Goal: Information Seeking & Learning: Learn about a topic

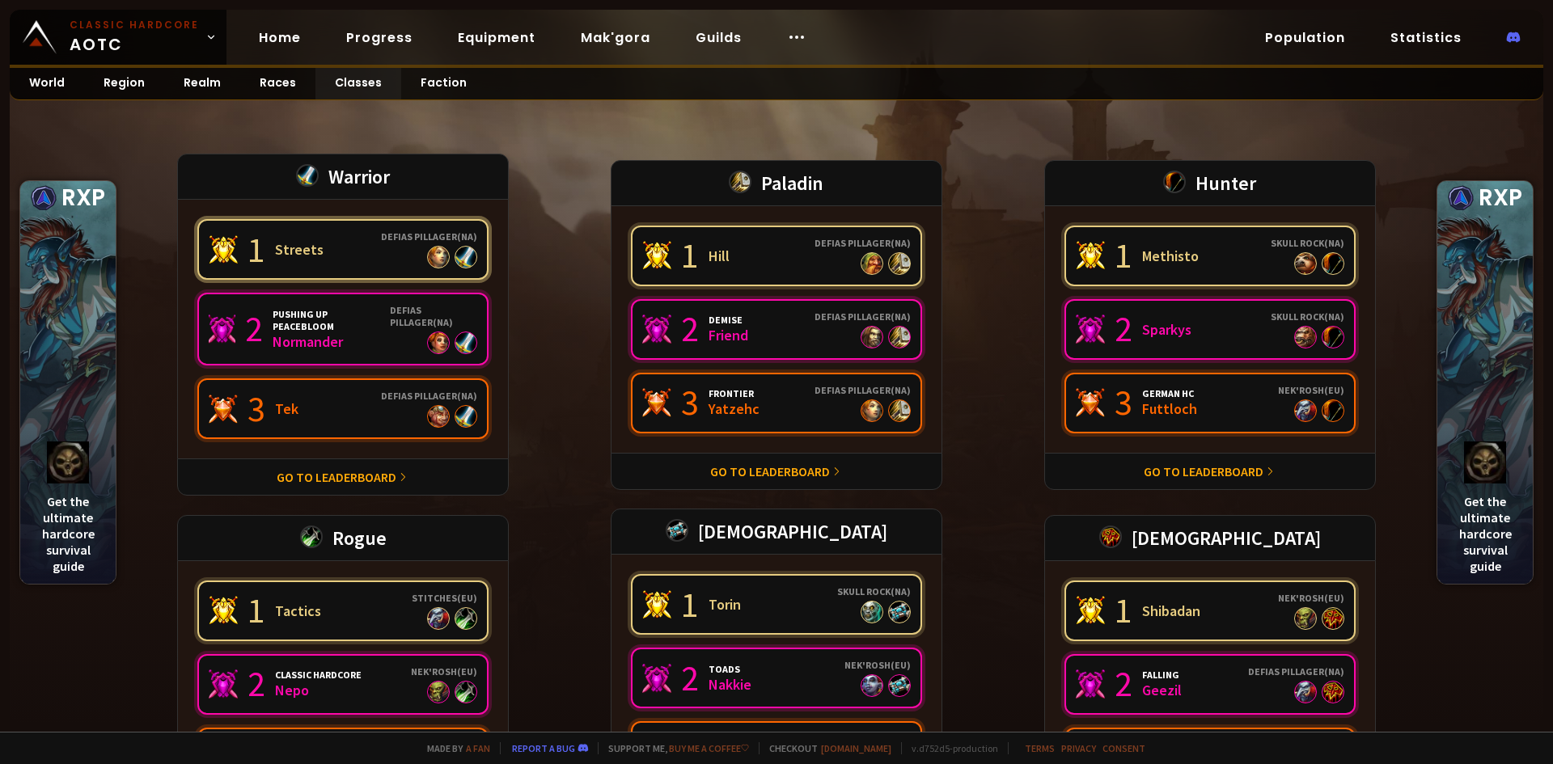
click at [318, 252] on link "1 Streets Defias Pillager ( NA )" at bounding box center [342, 249] width 291 height 61
click at [358, 42] on link "Progress" at bounding box center [379, 37] width 92 height 33
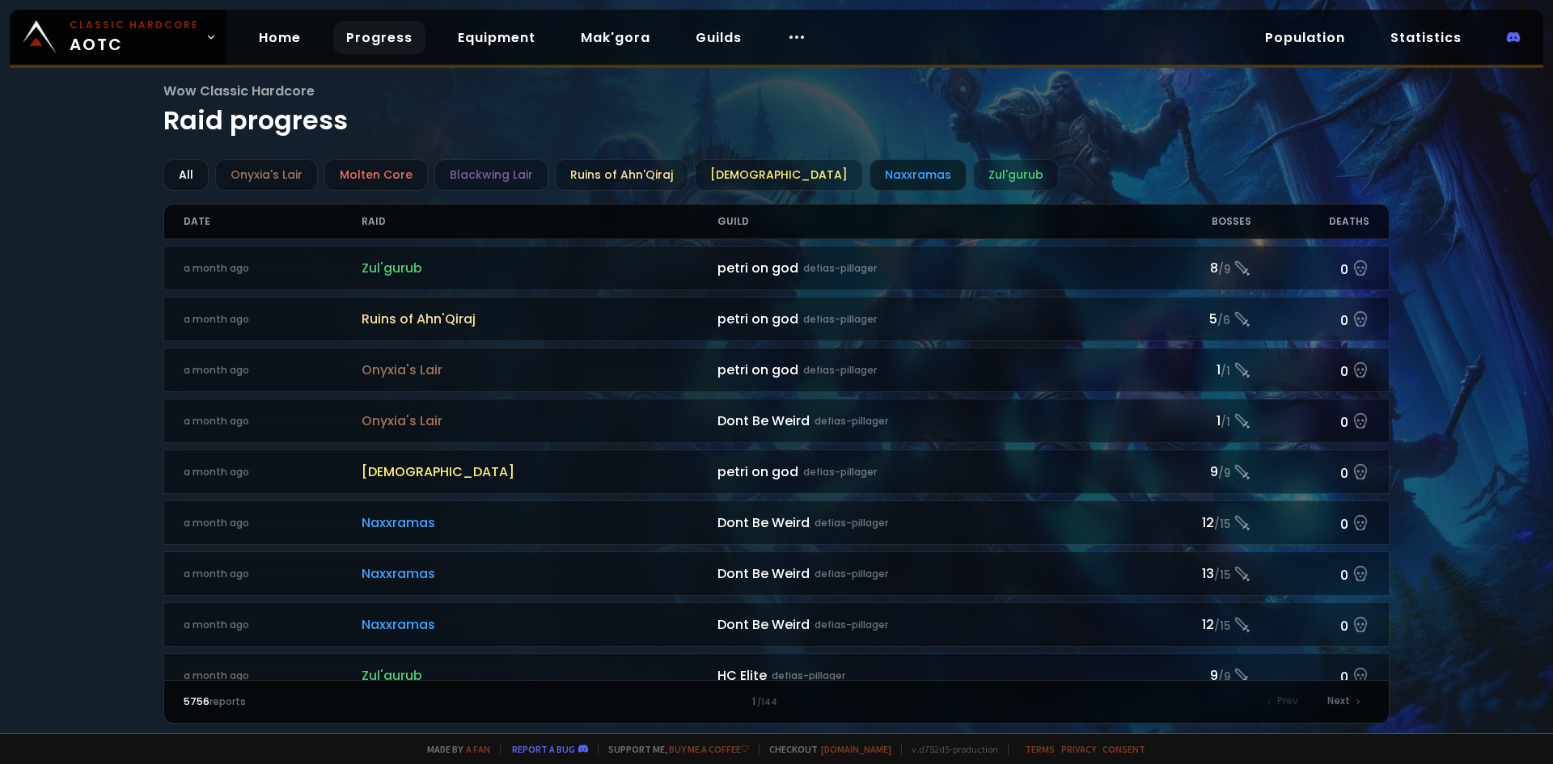
click at [869, 171] on div "Naxxramas" at bounding box center [917, 175] width 97 height 32
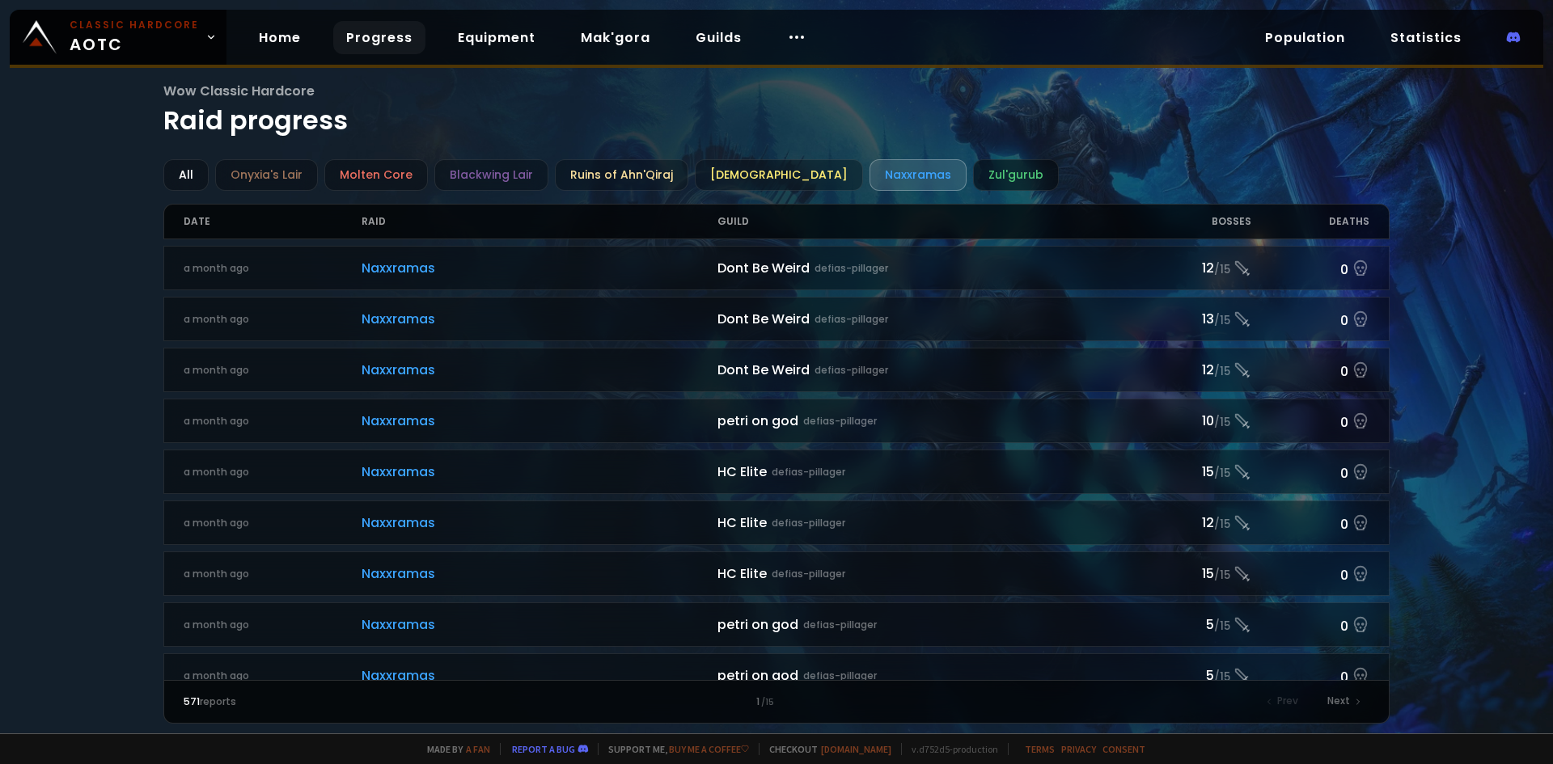
click at [973, 179] on div "Zul'gurub" at bounding box center [1016, 175] width 86 height 32
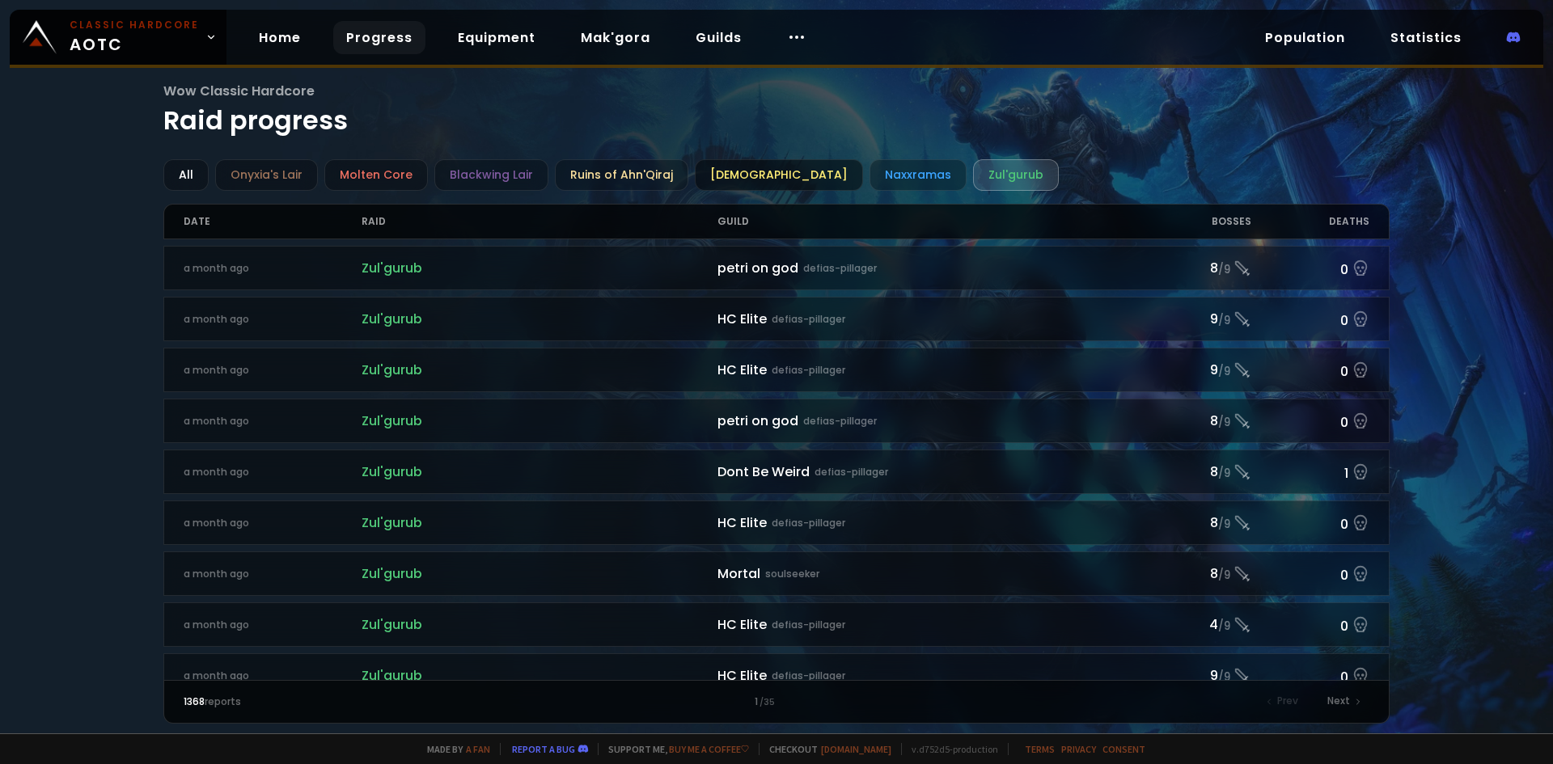
click at [770, 163] on div "Ahn'Qiraj Temple" at bounding box center [779, 175] width 168 height 32
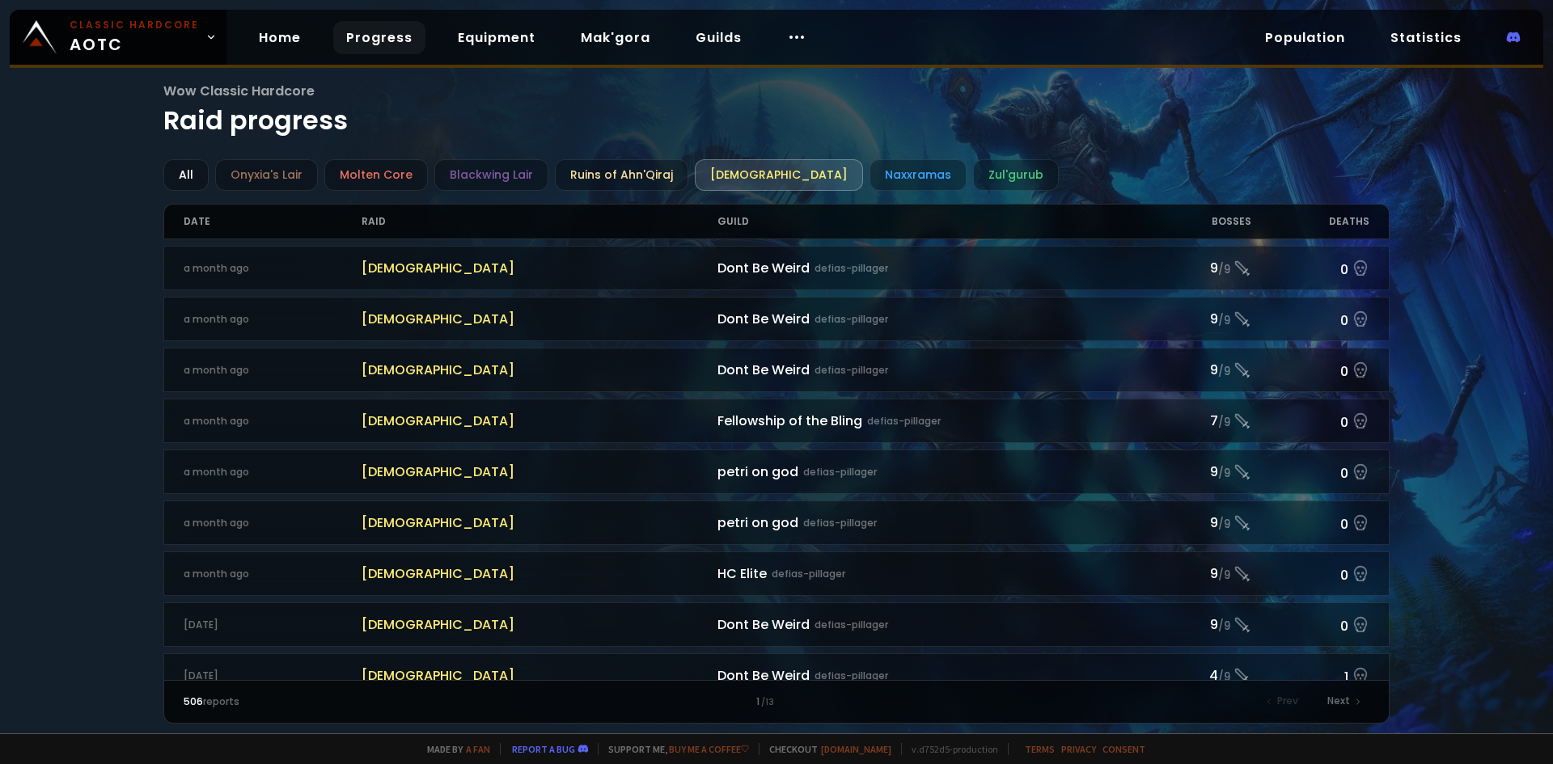
scroll to position [404, 0]
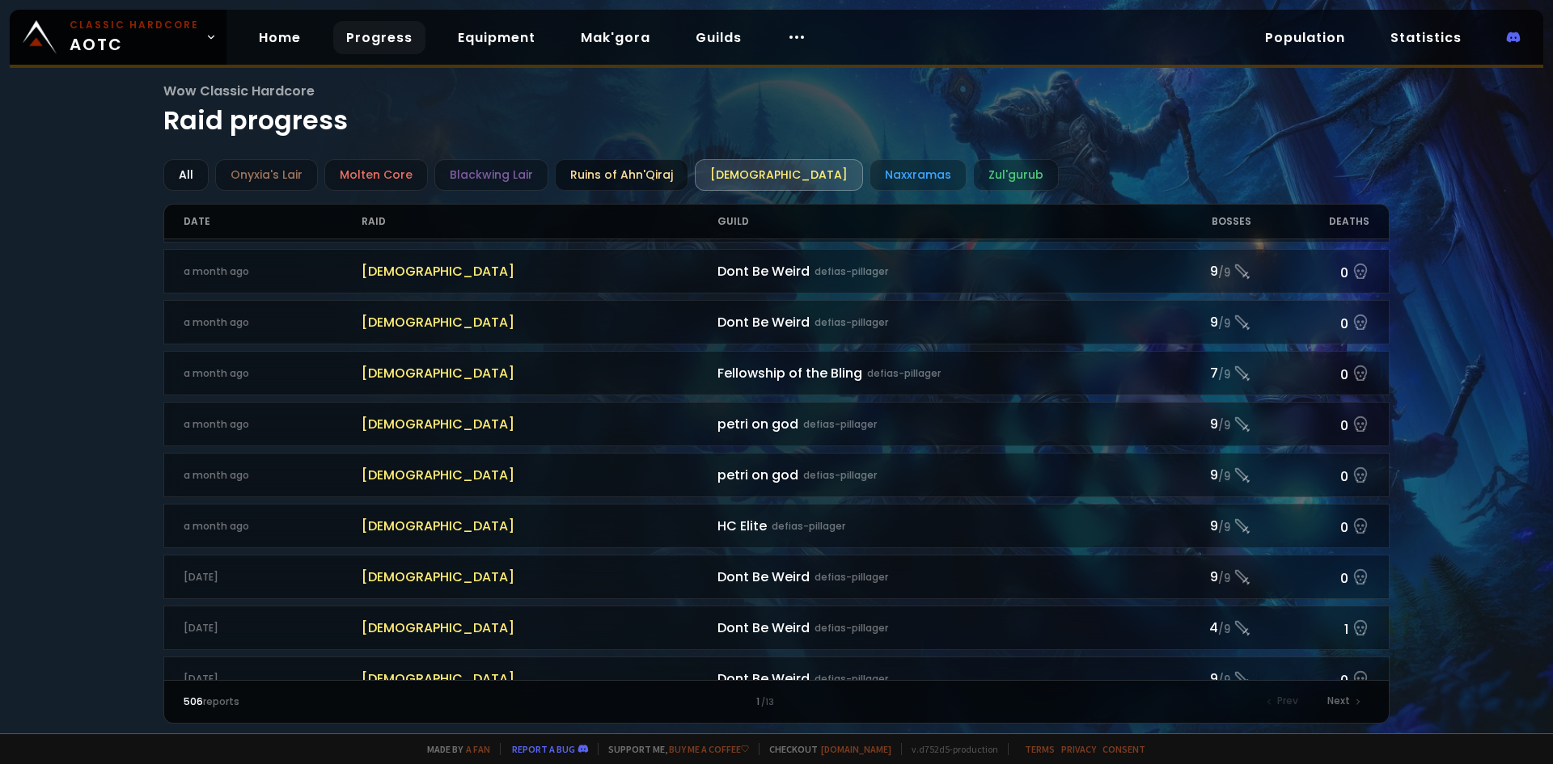
click at [621, 162] on div "Ruins of Ahn'Qiraj" at bounding box center [621, 175] width 133 height 32
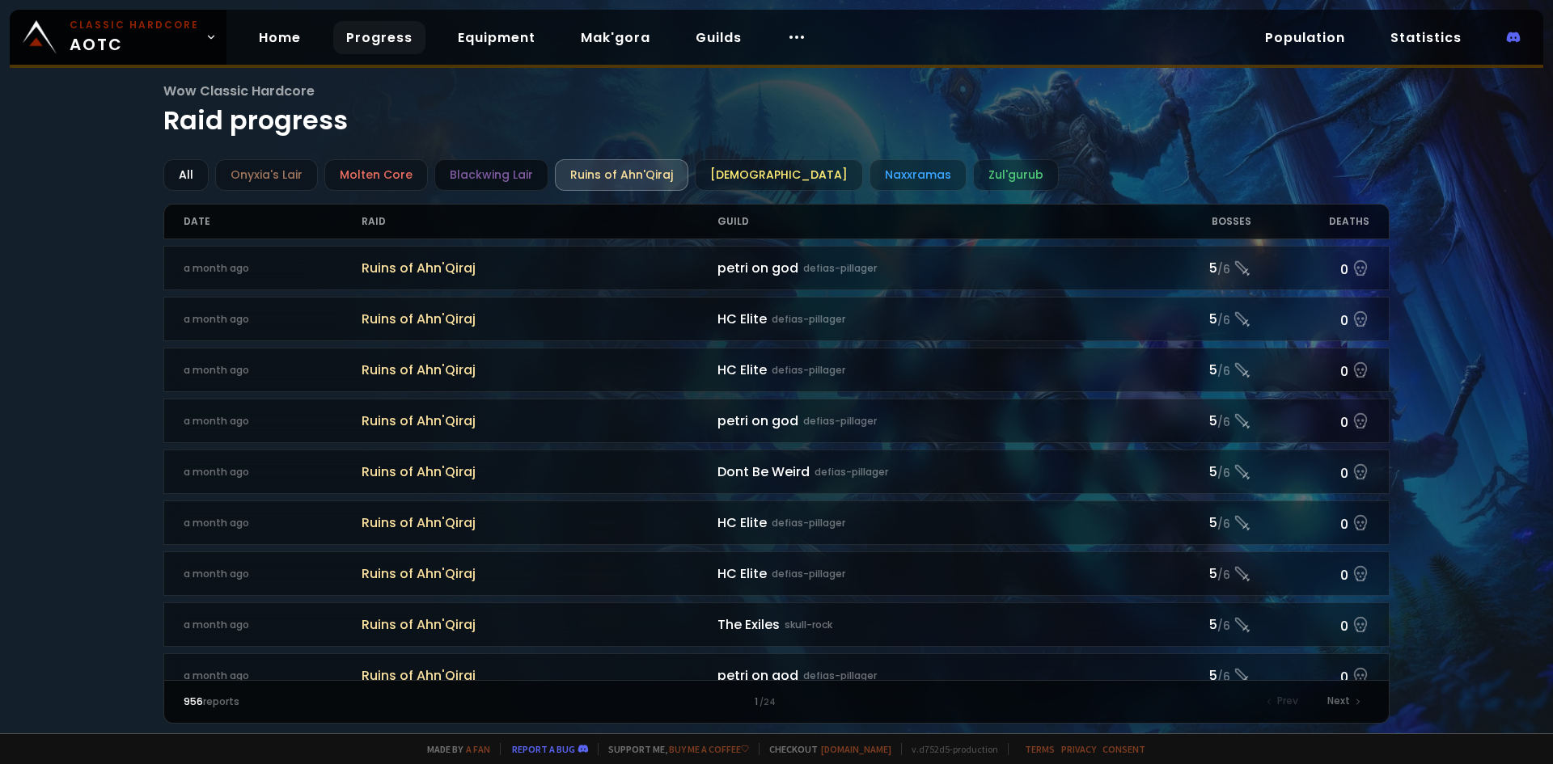
click at [469, 170] on div "Blackwing Lair" at bounding box center [491, 175] width 114 height 32
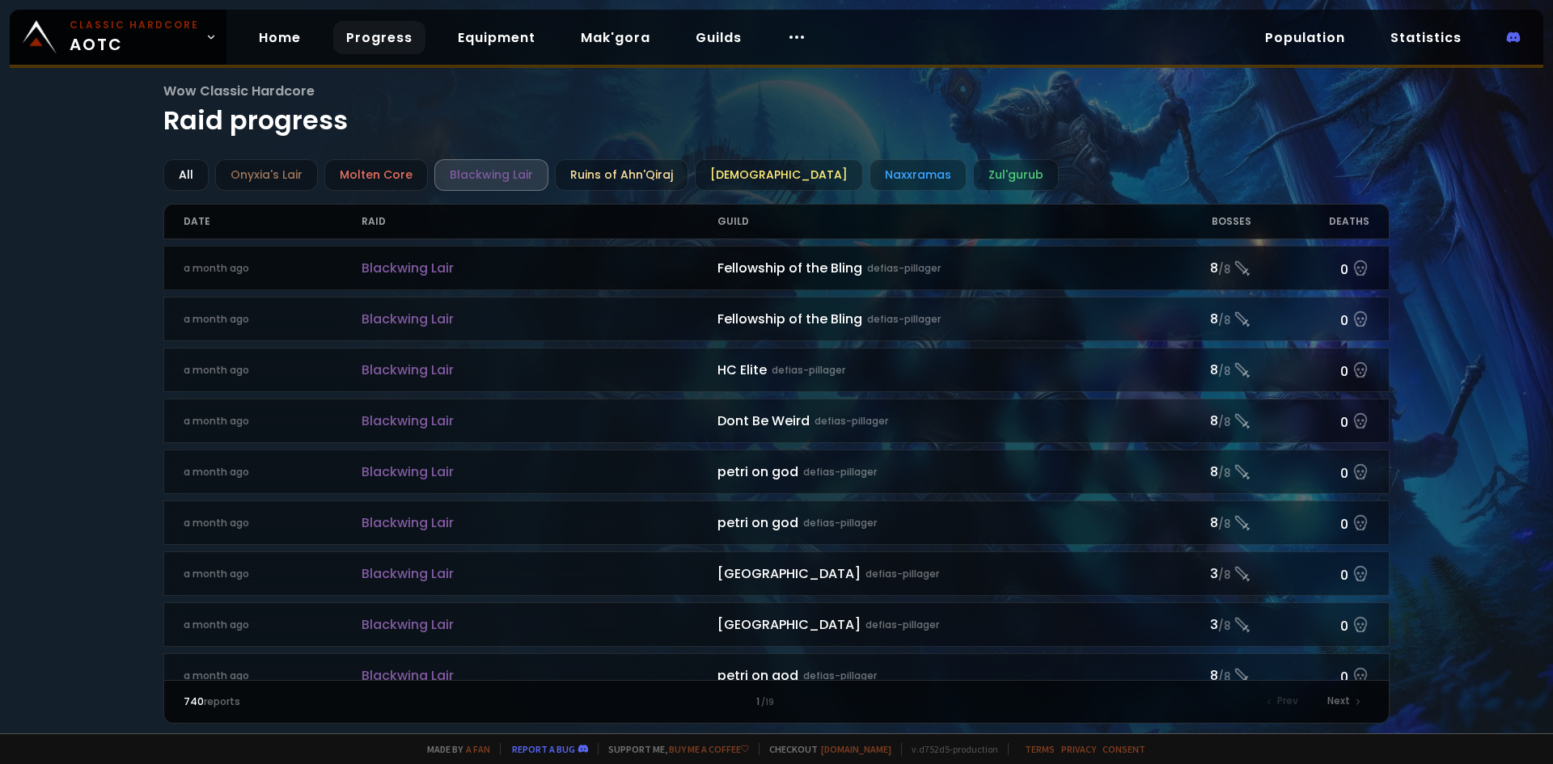
click at [526, 274] on span "Blackwing Lair" at bounding box center [539, 268] width 356 height 20
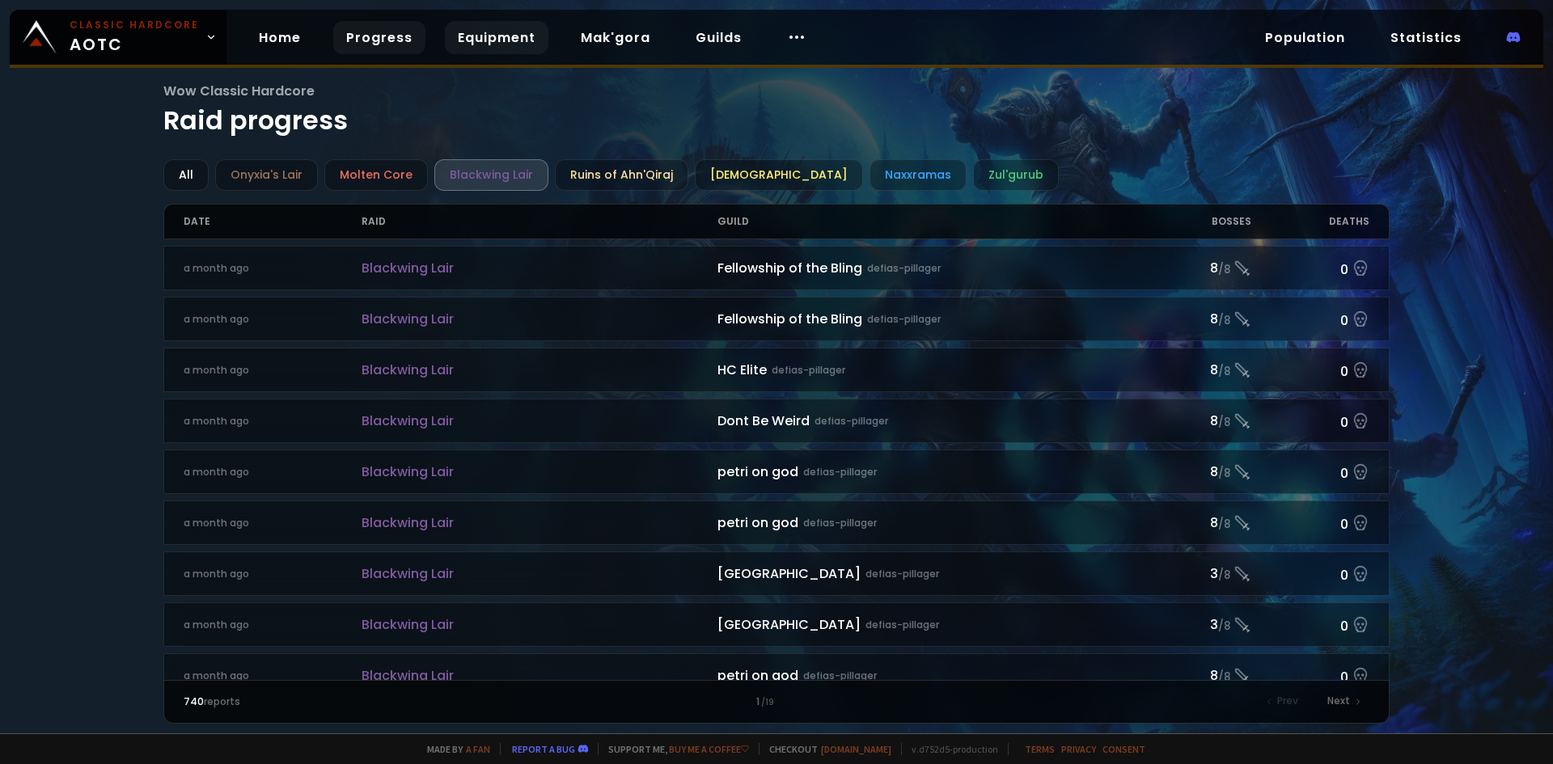
click at [466, 42] on link "Equipment" at bounding box center [497, 37] width 104 height 33
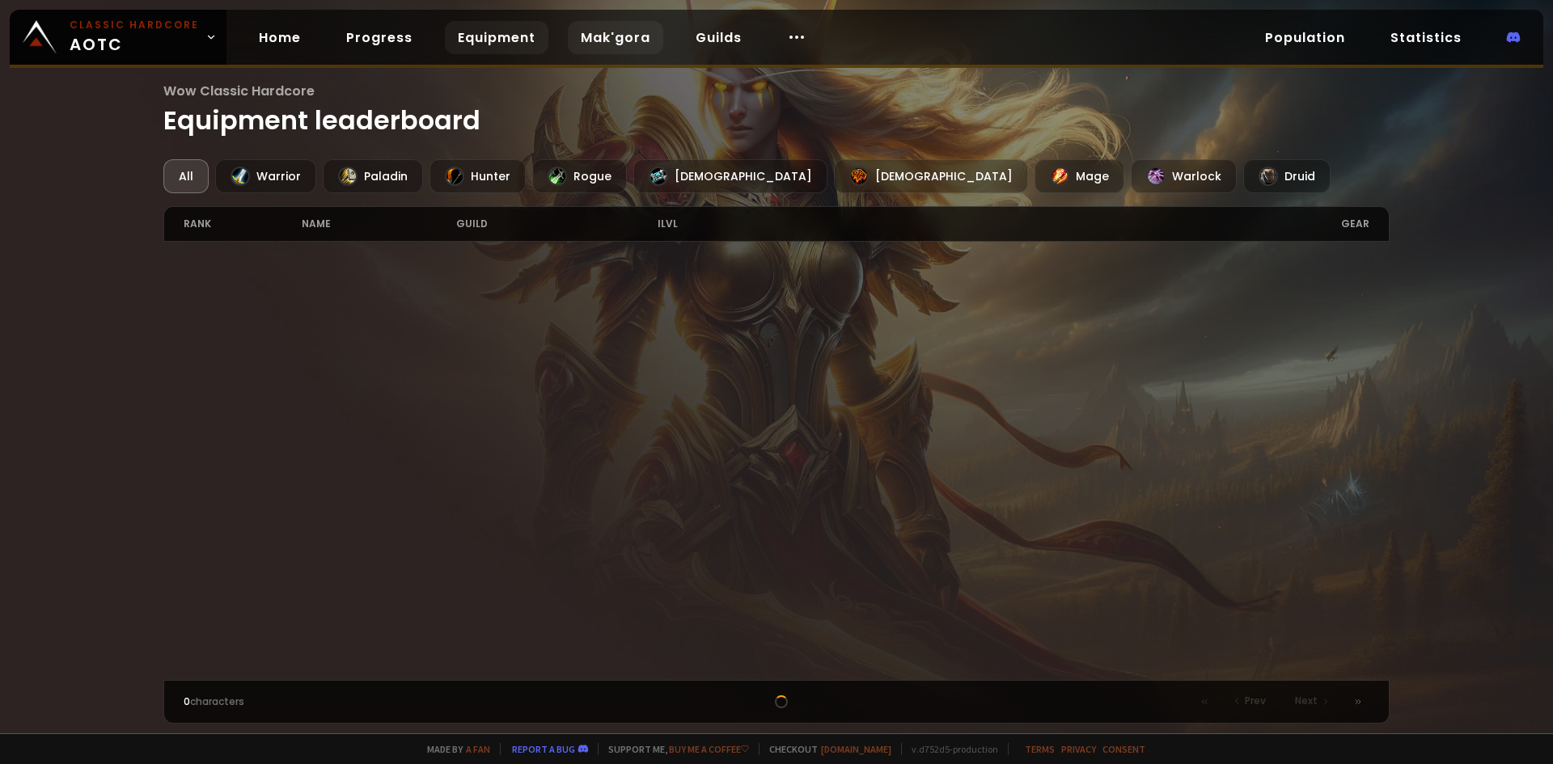
click at [602, 36] on link "Mak'gora" at bounding box center [615, 37] width 95 height 33
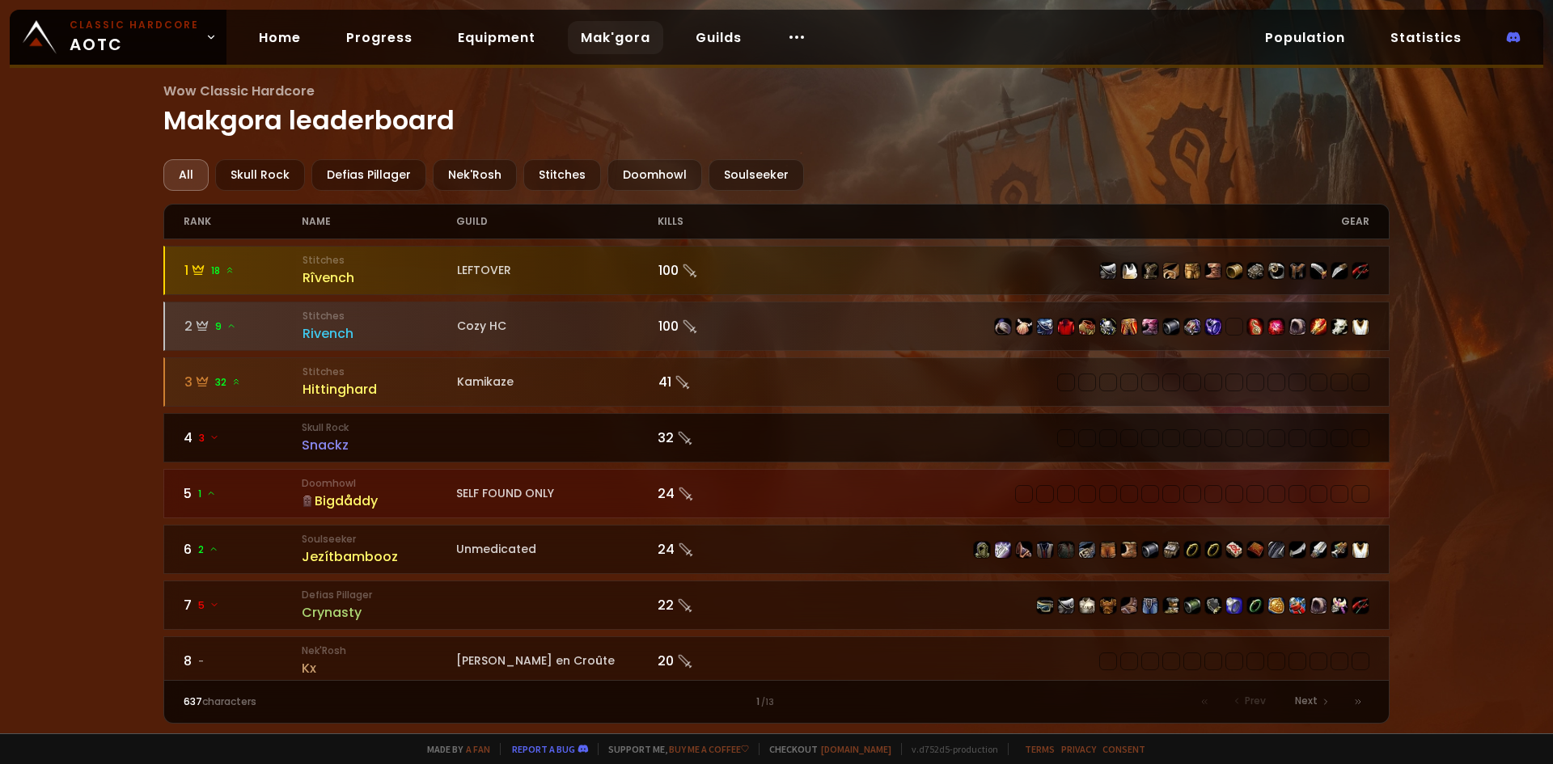
scroll to position [81, 0]
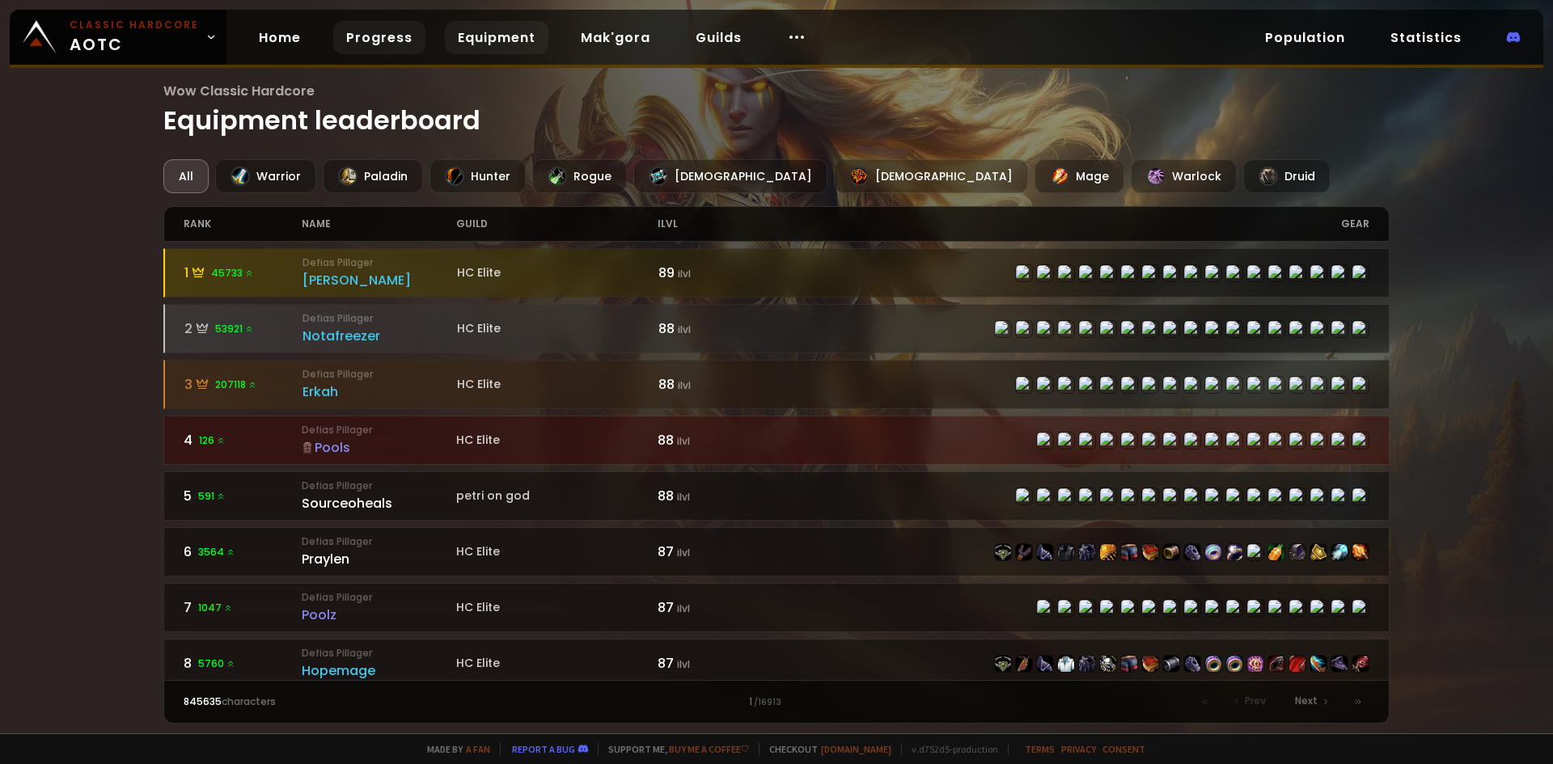
click at [369, 36] on link "Progress" at bounding box center [379, 37] width 92 height 33
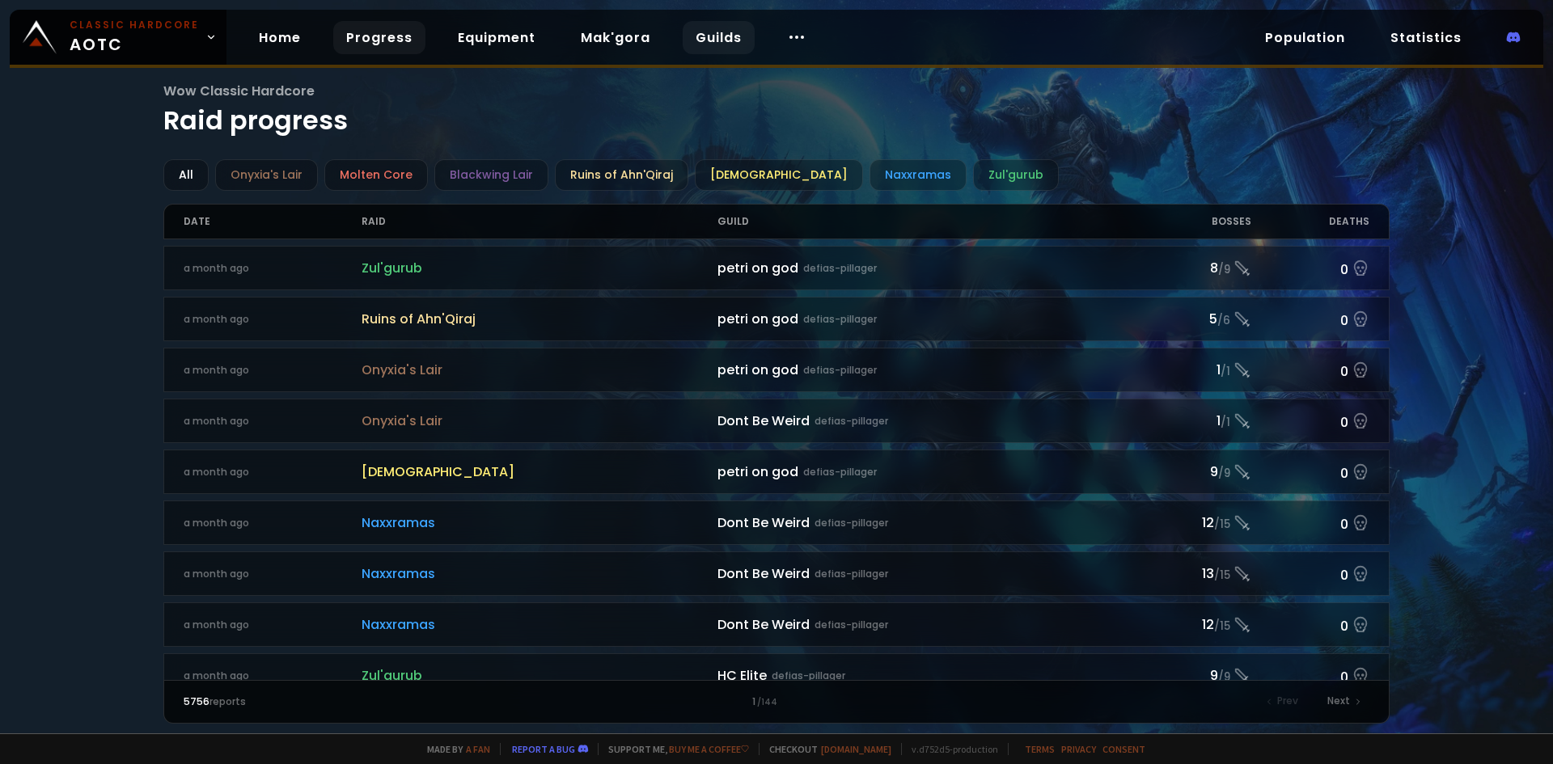
click at [698, 41] on link "Guilds" at bounding box center [718, 37] width 72 height 33
click at [285, 34] on link "Home" at bounding box center [280, 37] width 68 height 33
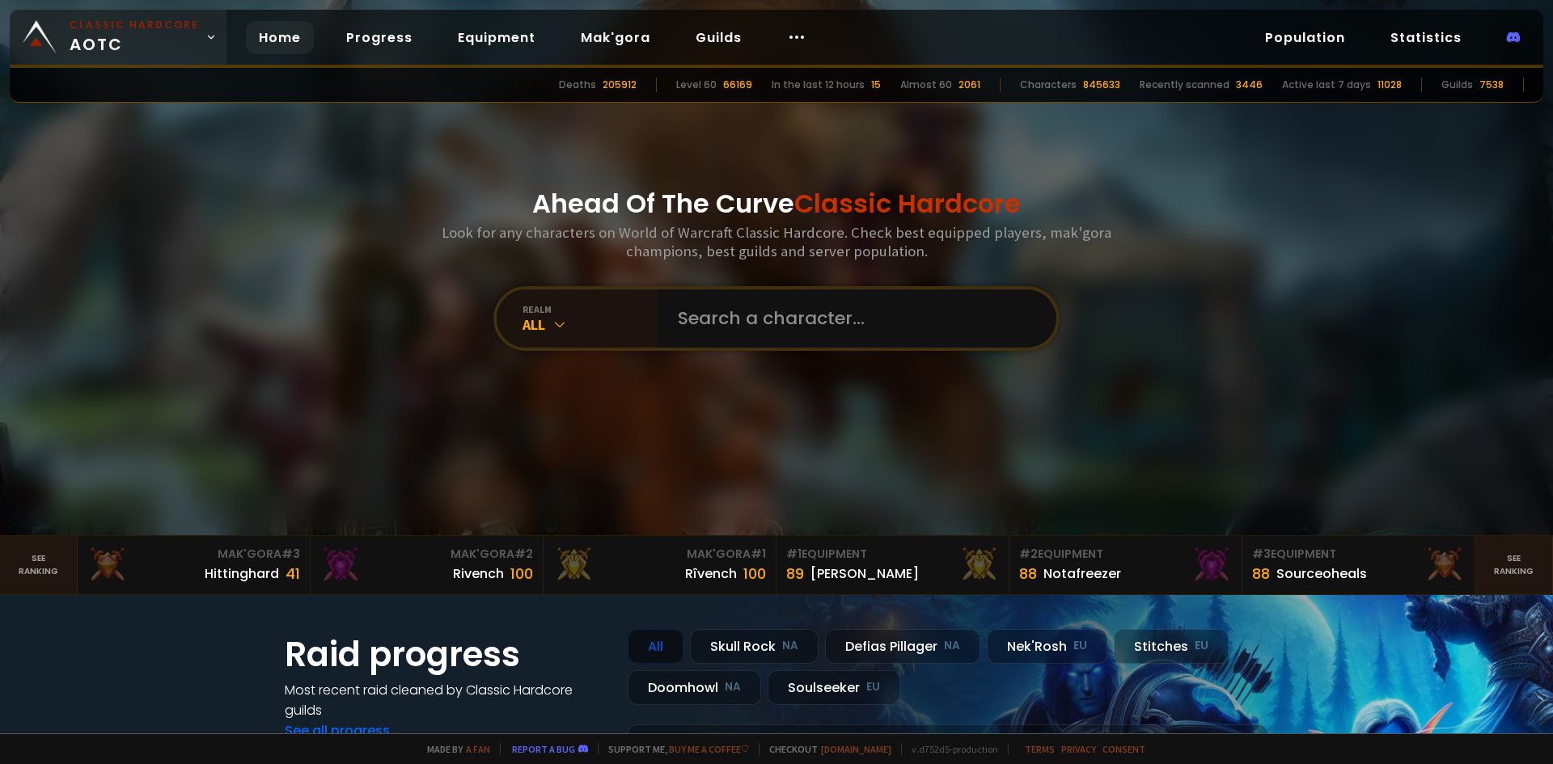
click at [205, 32] on icon at bounding box center [210, 37] width 11 height 11
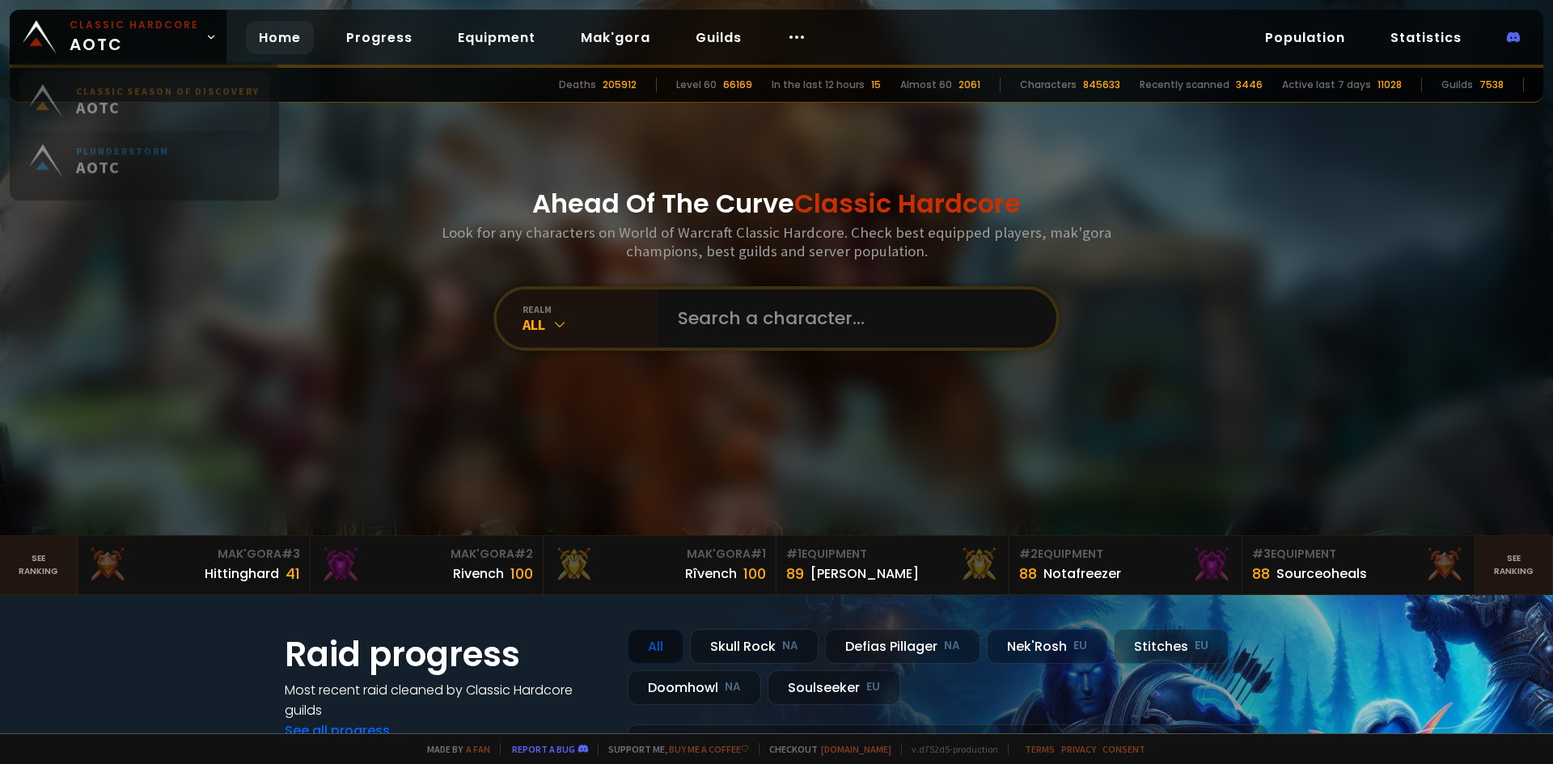
click at [154, 113] on span "AOTC" at bounding box center [168, 117] width 184 height 20
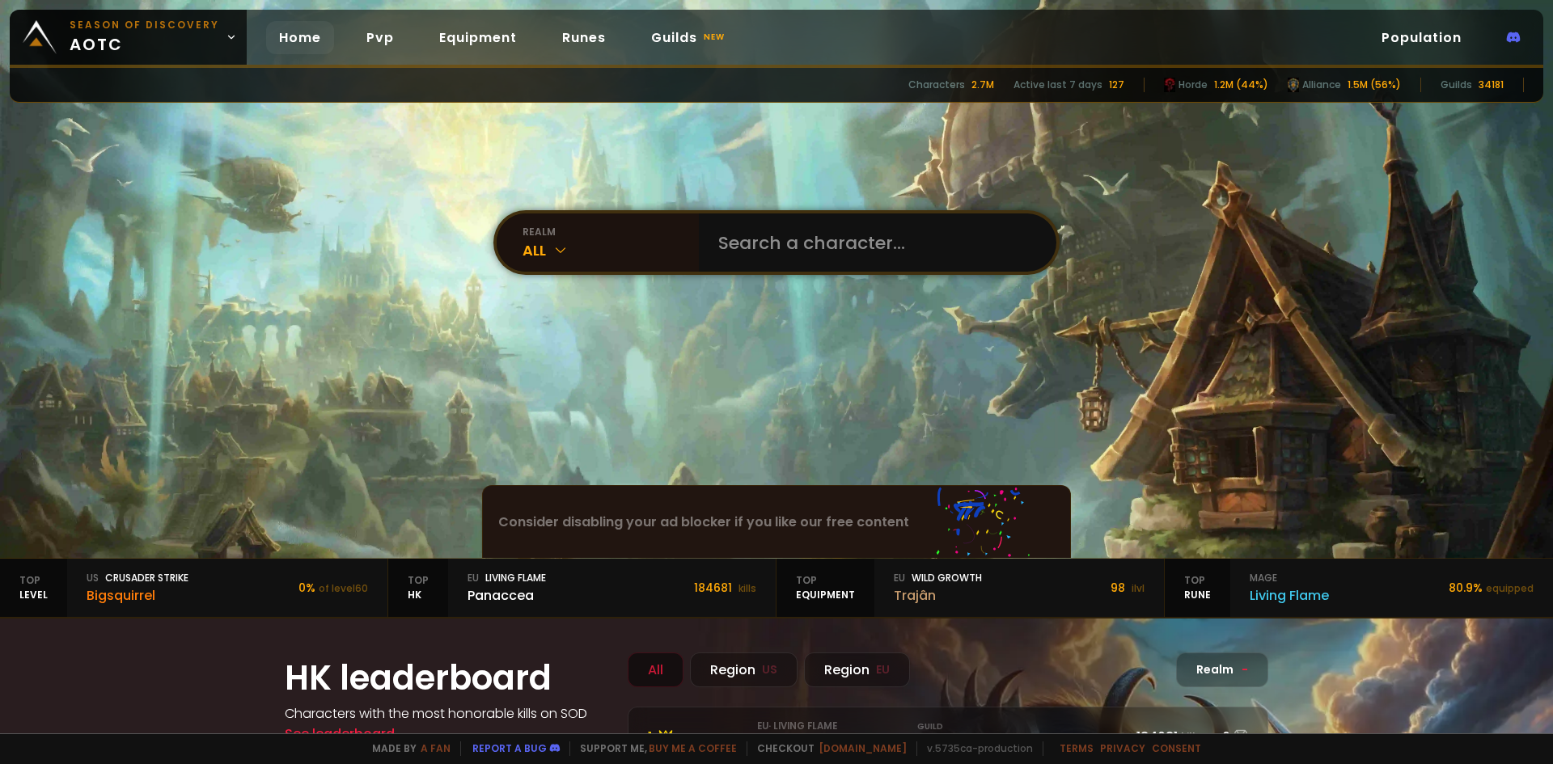
scroll to position [323, 0]
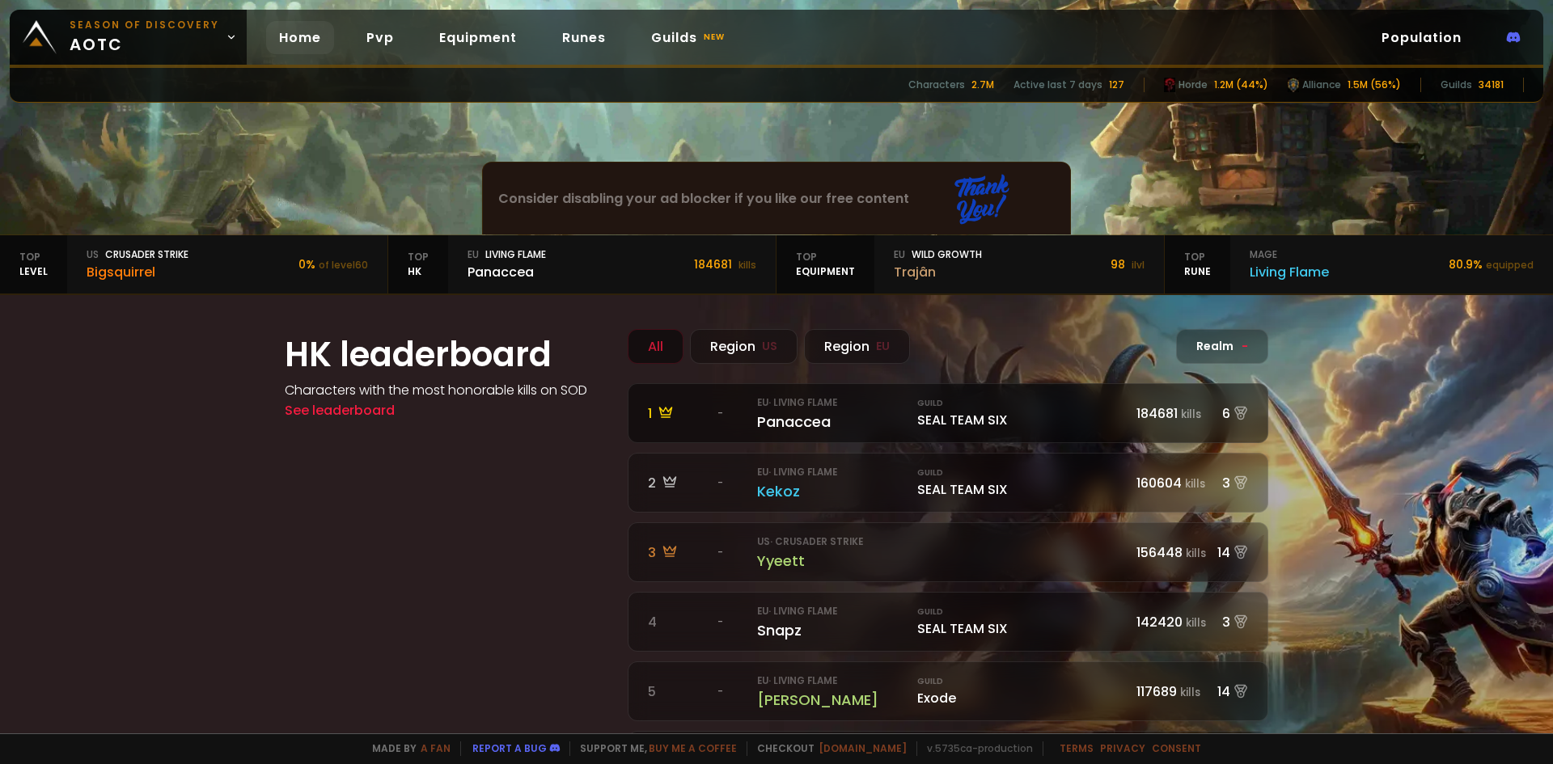
click at [1103, 412] on div "Guild SEAL TEAM SIX" at bounding box center [1021, 413] width 209 height 33
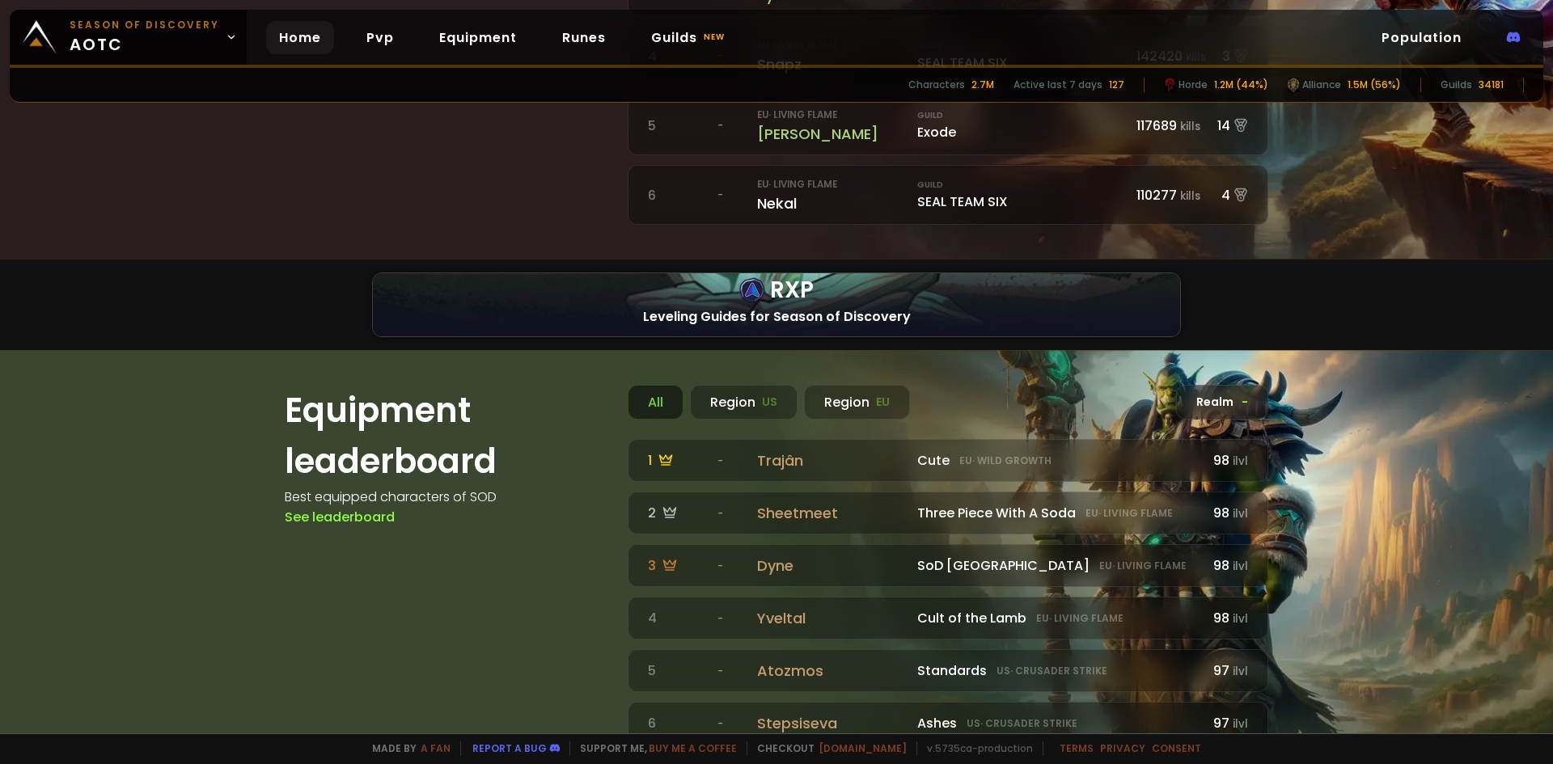
scroll to position [970, 0]
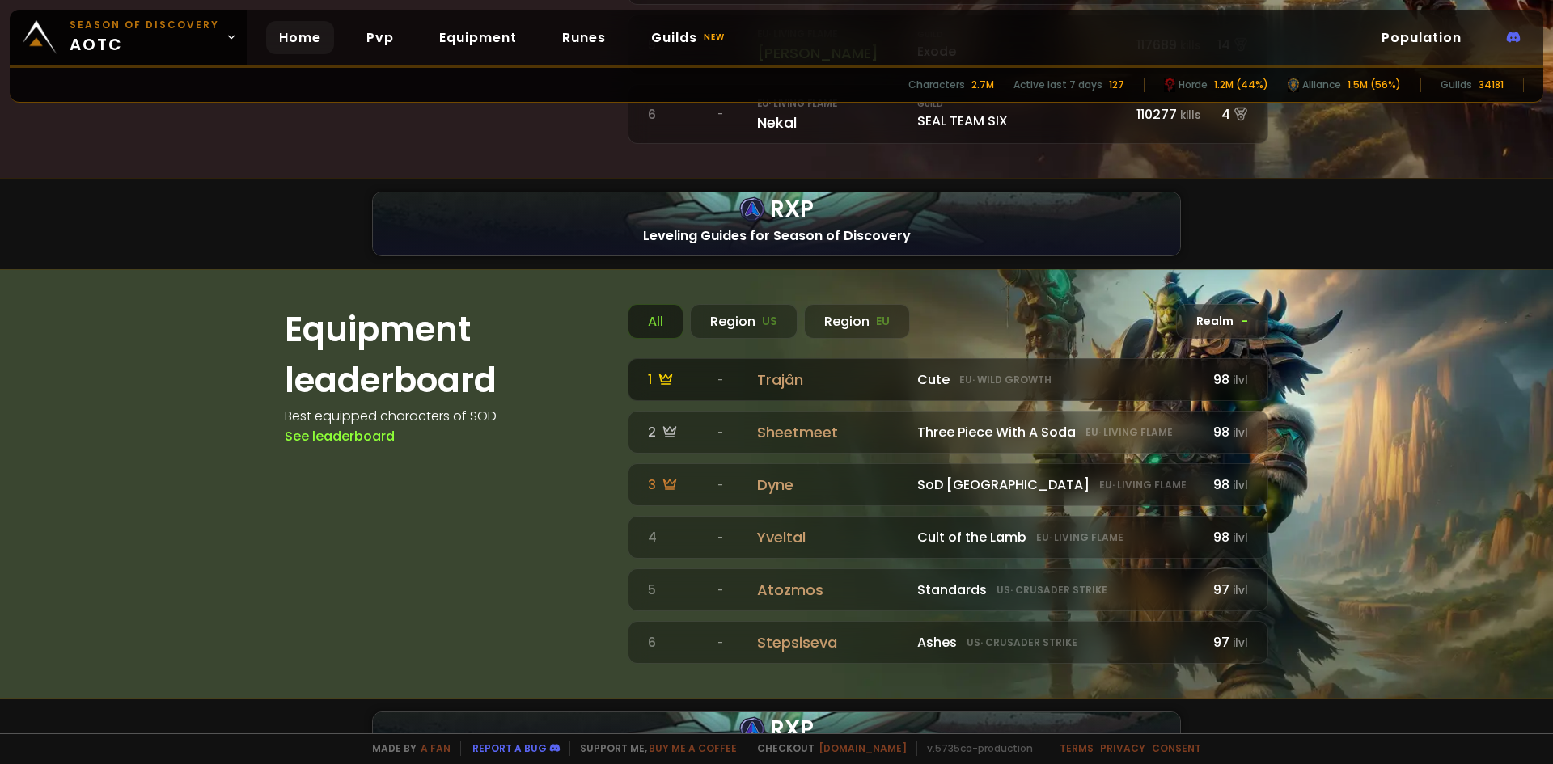
click at [997, 387] on div "Cute eu · Wild Growth" at bounding box center [1056, 380] width 279 height 20
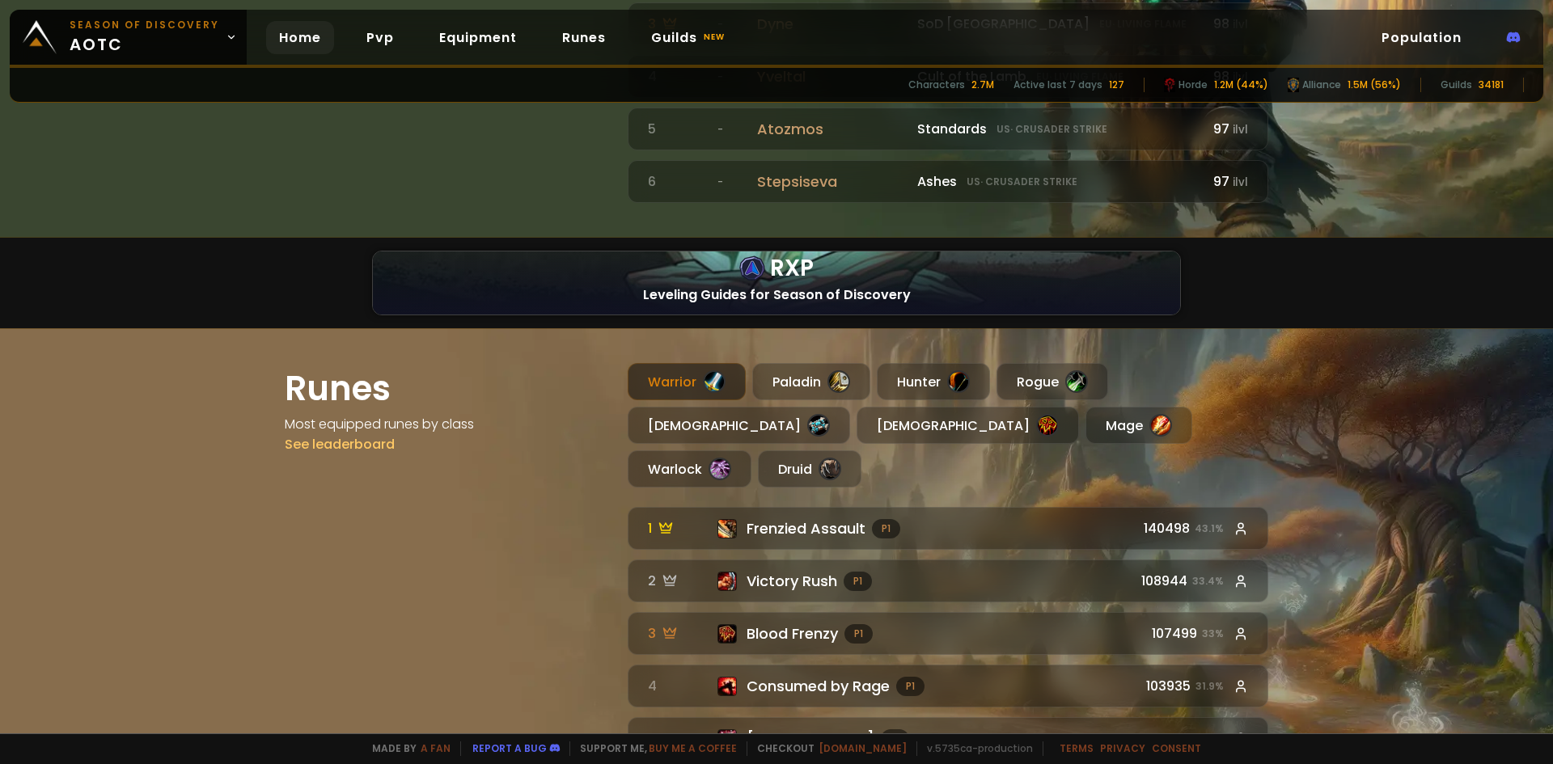
scroll to position [1187, 0]
